Goal: Transaction & Acquisition: Download file/media

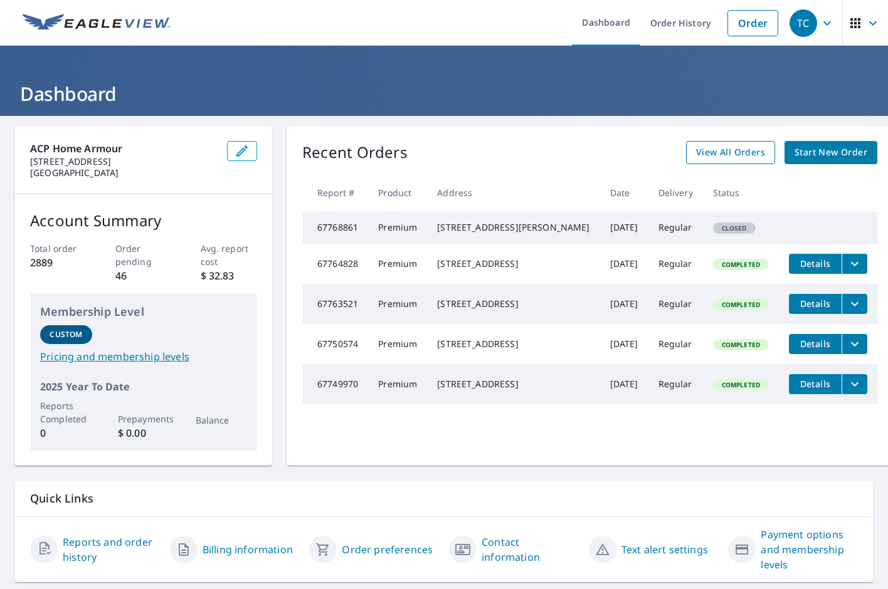
click at [698, 147] on span "View All Orders" at bounding box center [730, 153] width 69 height 16
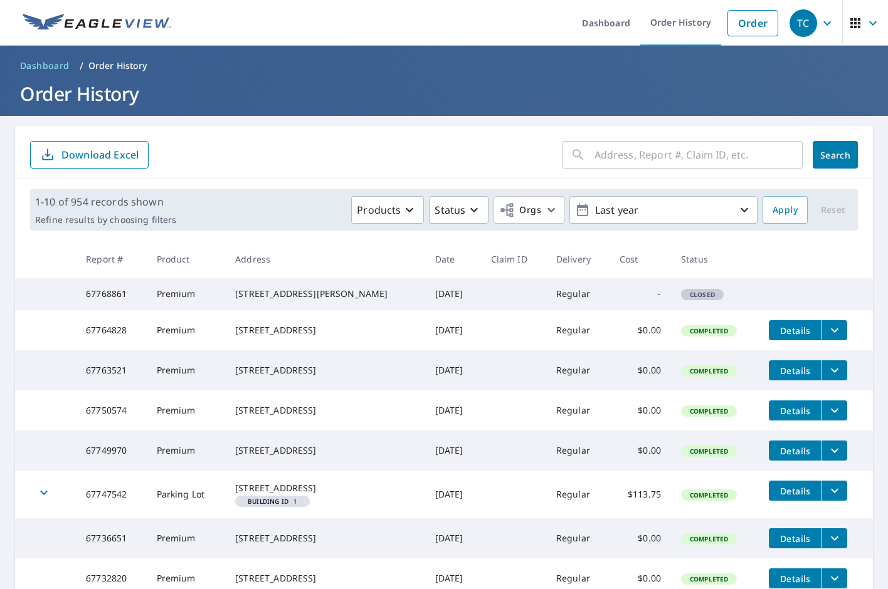
click at [603, 143] on input "text" at bounding box center [698, 154] width 208 height 35
paste input "[PHONE_NUMBER]"
type input "[PHONE_NUMBER]"
type input "3"
type input "6"
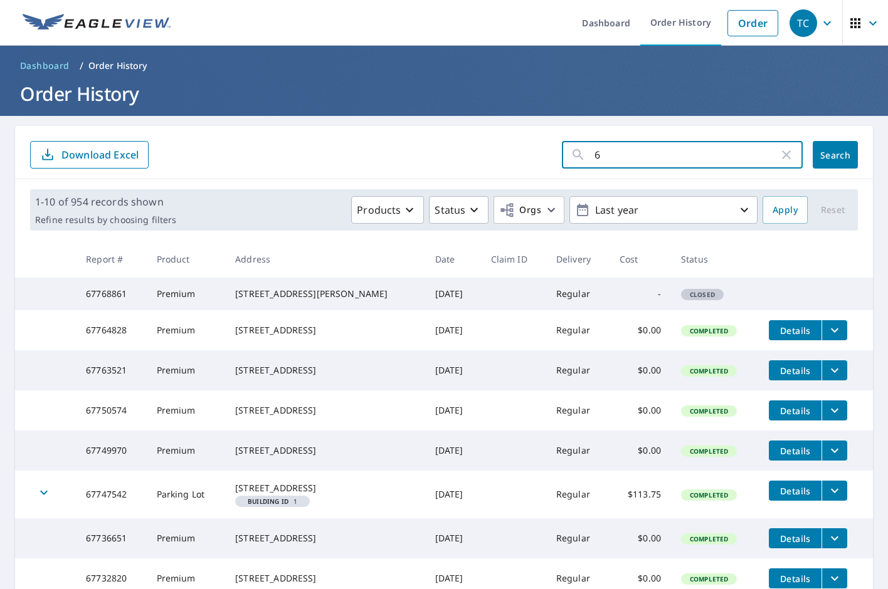
click at [827, 378] on icon "filesDropdownBtn-67763521" at bounding box center [834, 370] width 15 height 15
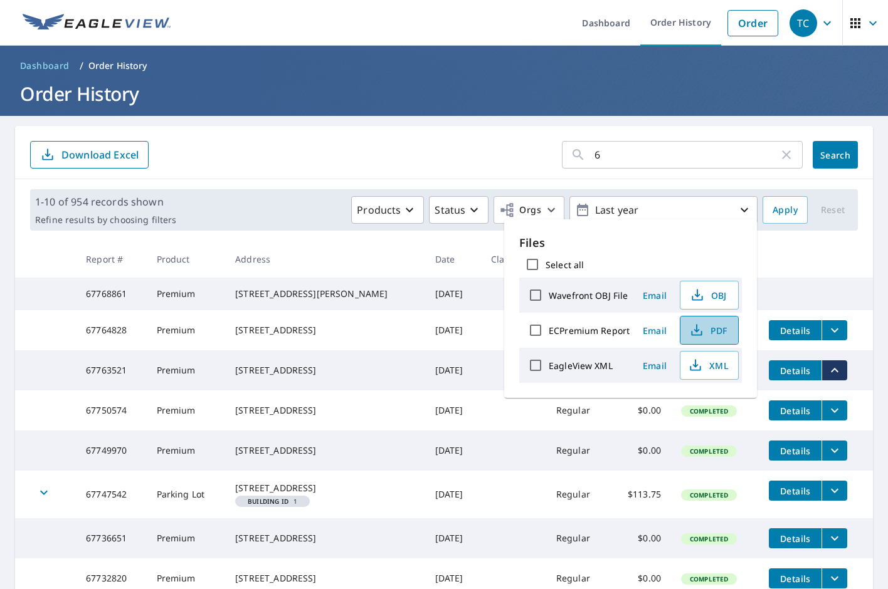
click at [712, 333] on span "PDF" at bounding box center [708, 330] width 40 height 15
